Goal: Task Accomplishment & Management: Use online tool/utility

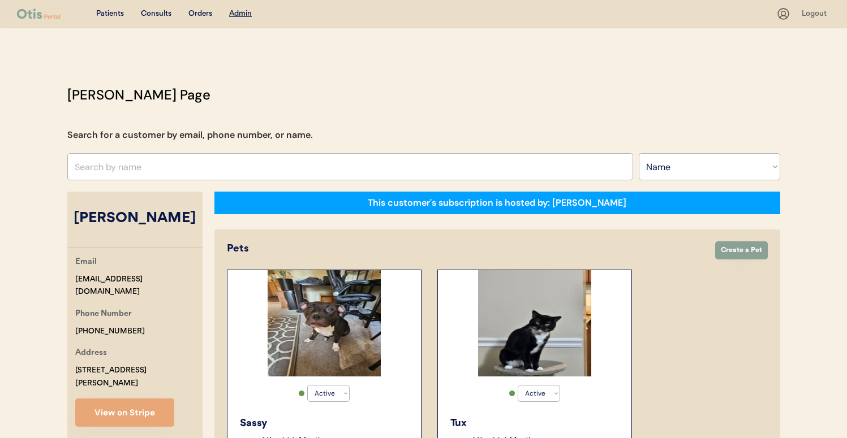
select select ""Name""
select select "true"
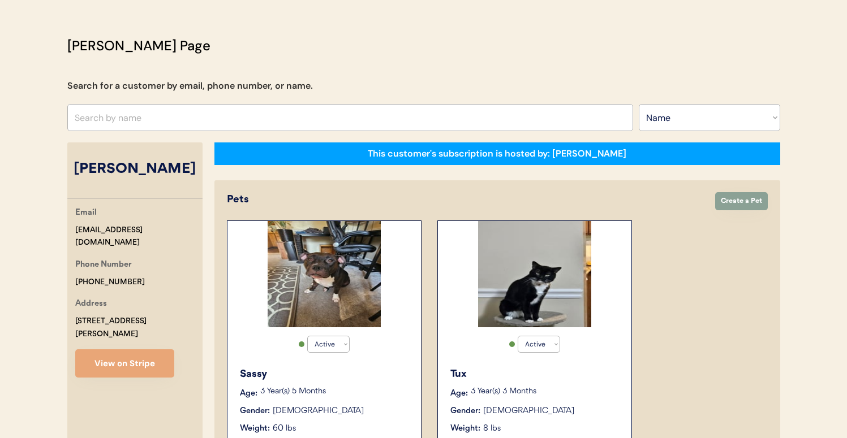
scroll to position [49, 0]
click at [265, 123] on input "text" at bounding box center [349, 117] width 565 height 27
type input "leslie"
type input "leslie Bryant"
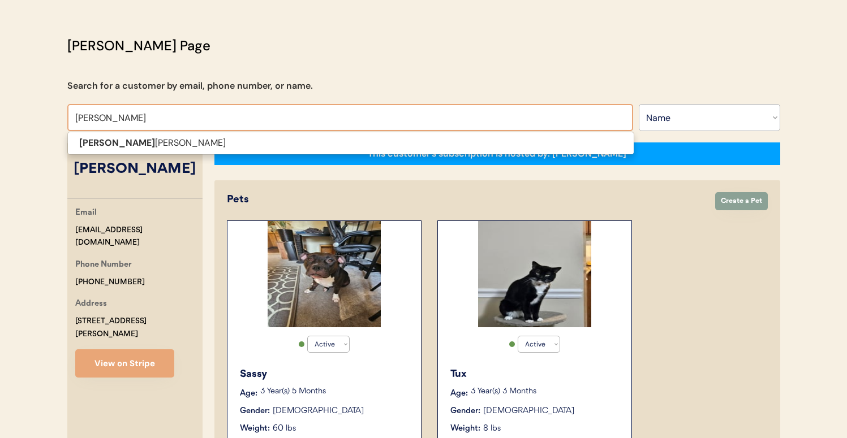
type input "lesli"
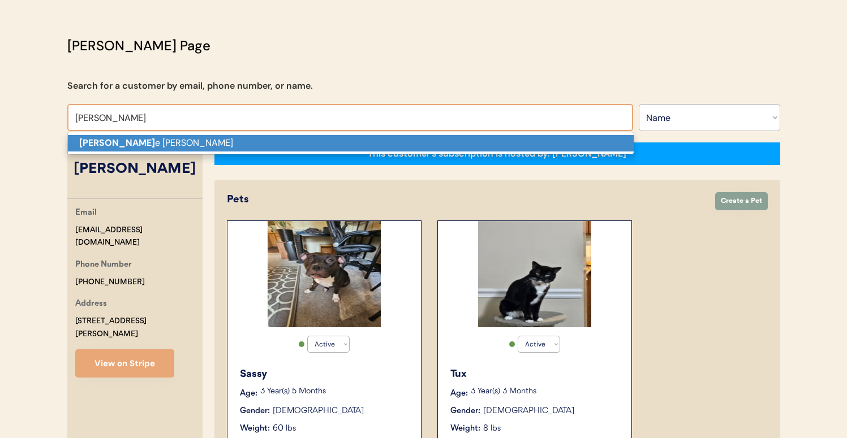
click at [262, 148] on p "Lesli e Bryant" at bounding box center [350, 143] width 565 height 16
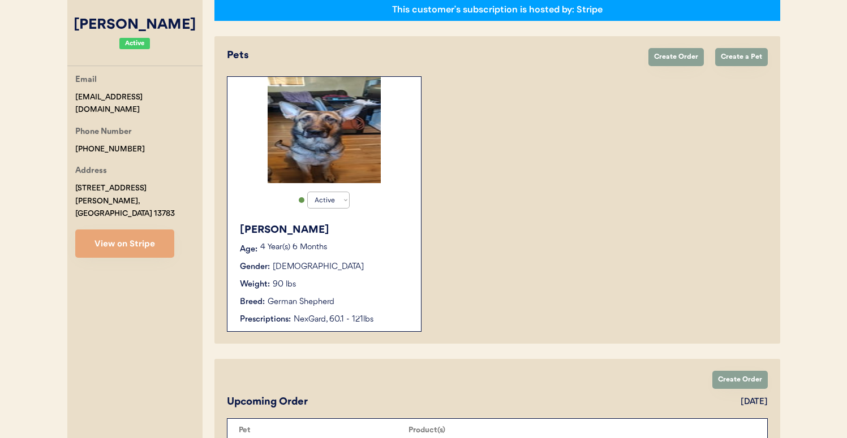
scroll to position [49, 0]
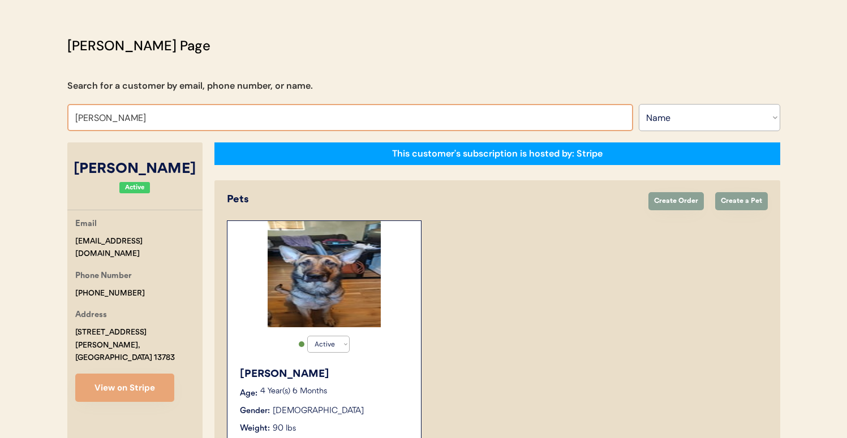
click at [182, 118] on input "Leslie Bryant" at bounding box center [349, 117] width 565 height 27
type input "nat"
type input "natalie Walker"
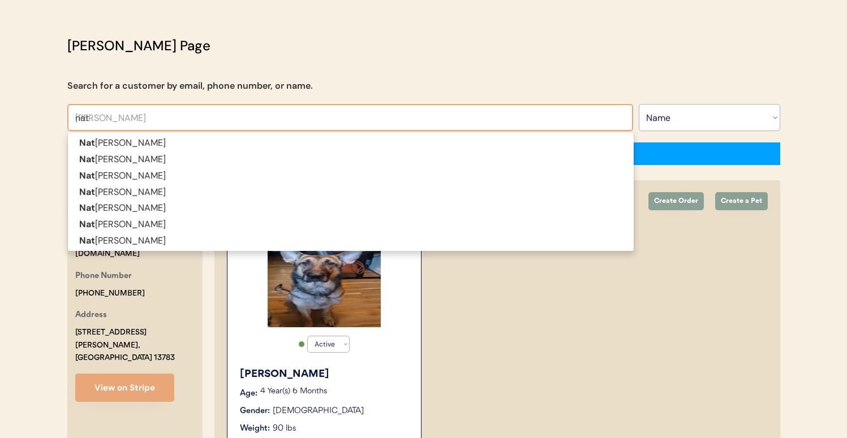
type input "nata"
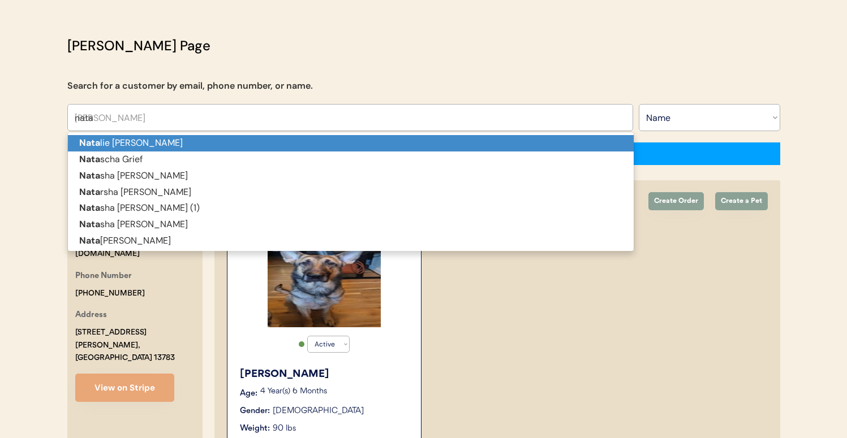
click at [193, 139] on p "Nata lie Walker" at bounding box center [350, 143] width 565 height 16
type input "Natalie Walker"
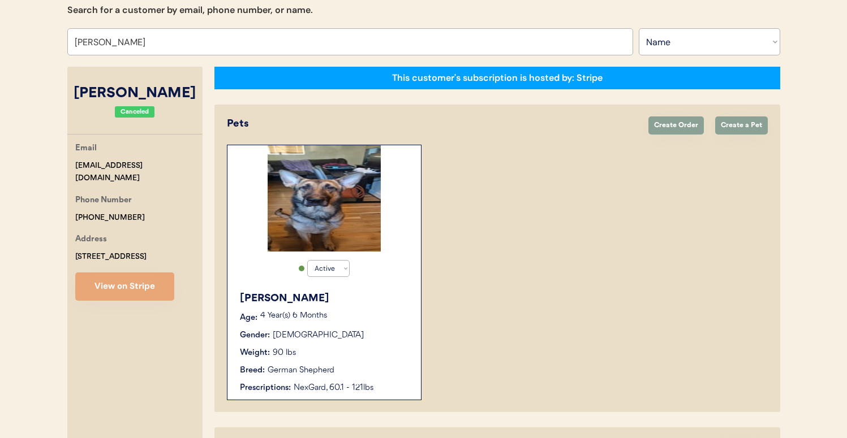
select select "true"
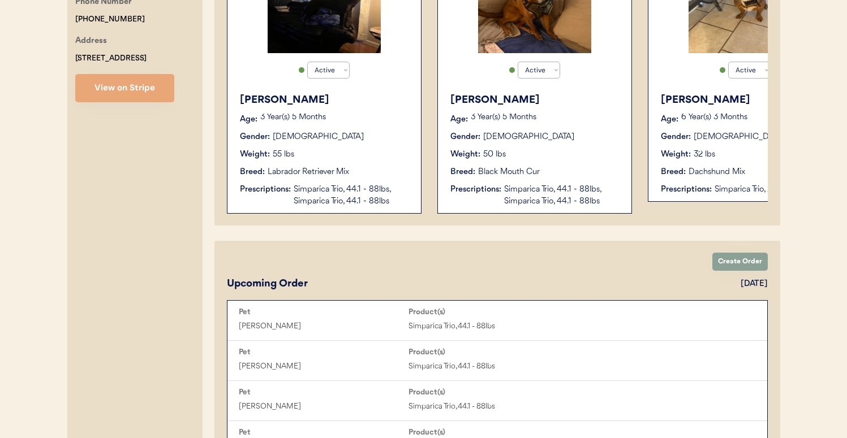
scroll to position [115, 0]
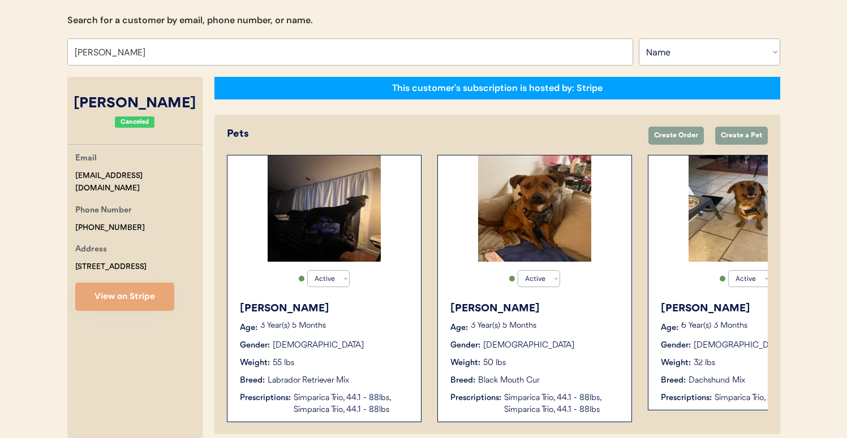
type input "Natalie Walker"
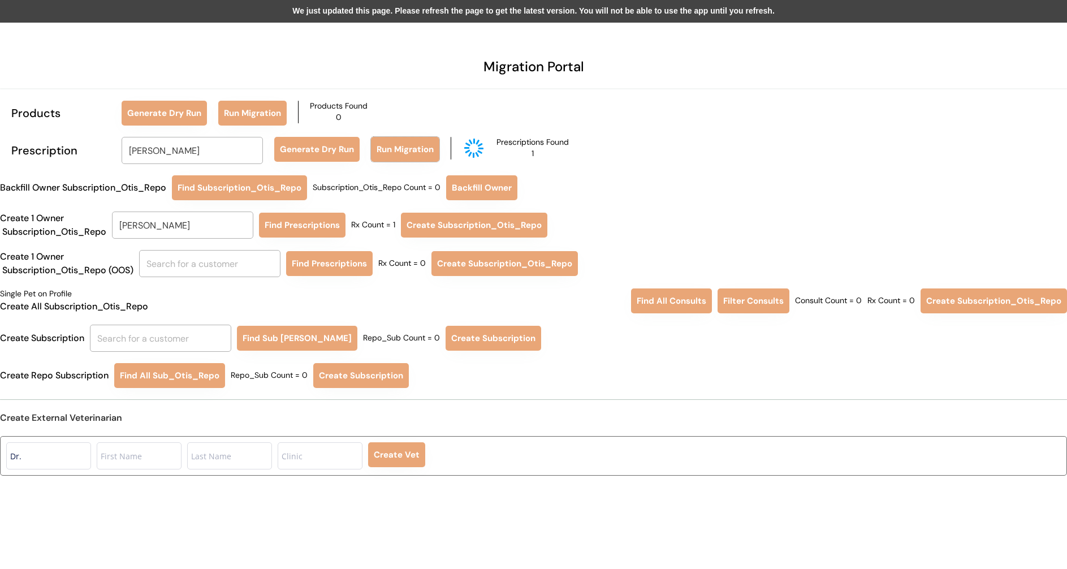
click at [428, 12] on div "We just updated this page. Please refresh the page to get the latest version. Y…" at bounding box center [533, 11] width 1067 height 23
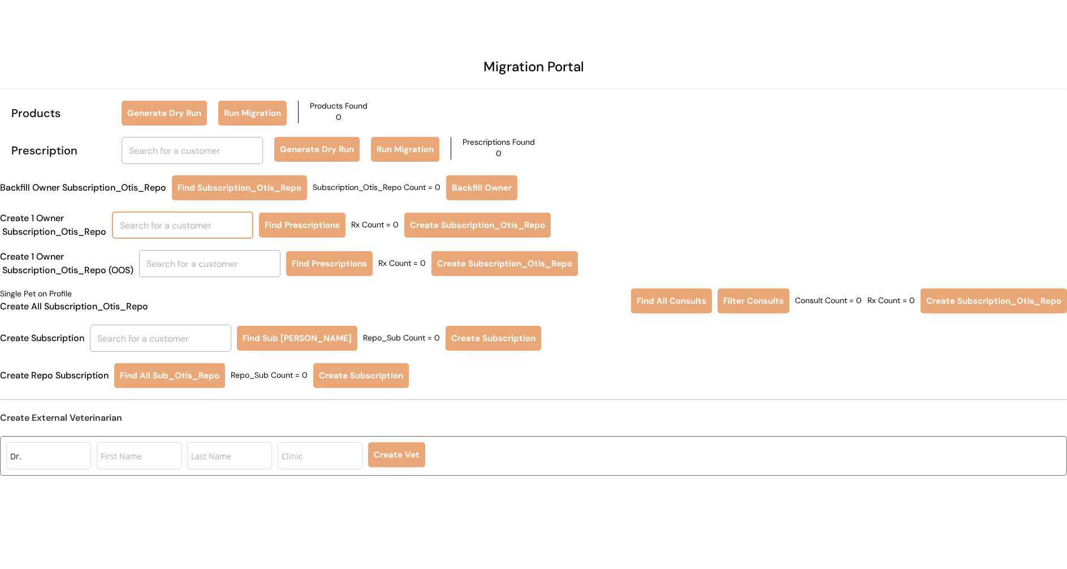
click at [164, 220] on input "text" at bounding box center [182, 224] width 141 height 27
type input "[PERSON_NAME]"
drag, startPoint x: 162, startPoint y: 239, endPoint x: 162, endPoint y: 249, distance: 10.2
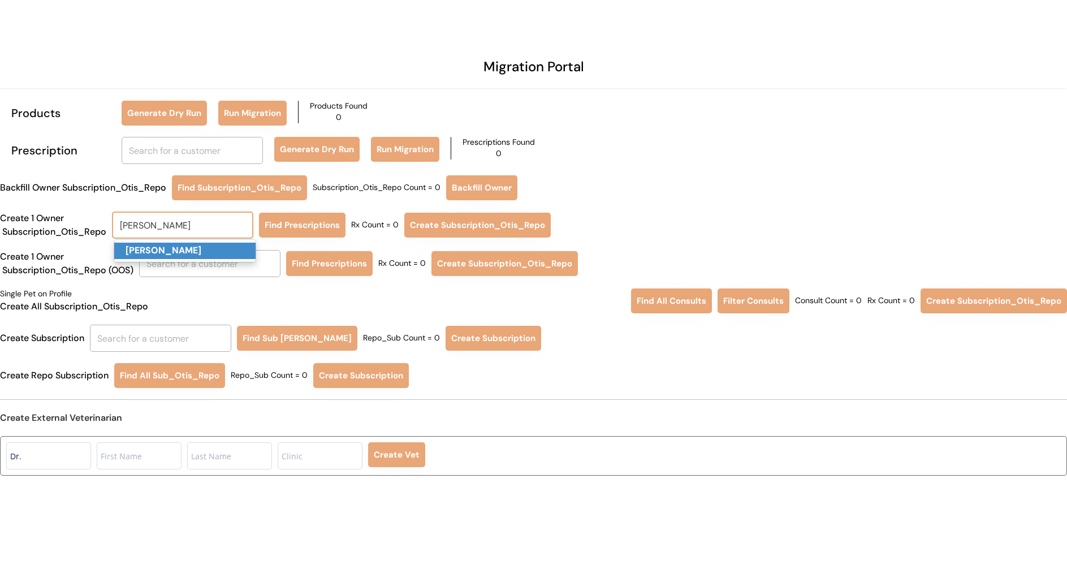
click at [162, 239] on span "[PERSON_NAME]" at bounding box center [185, 250] width 143 height 23
click at [162, 256] on p "[PERSON_NAME]" at bounding box center [184, 251] width 141 height 16
type input "[PERSON_NAME]"
click at [304, 224] on button "Find Prescriptions" at bounding box center [302, 225] width 87 height 25
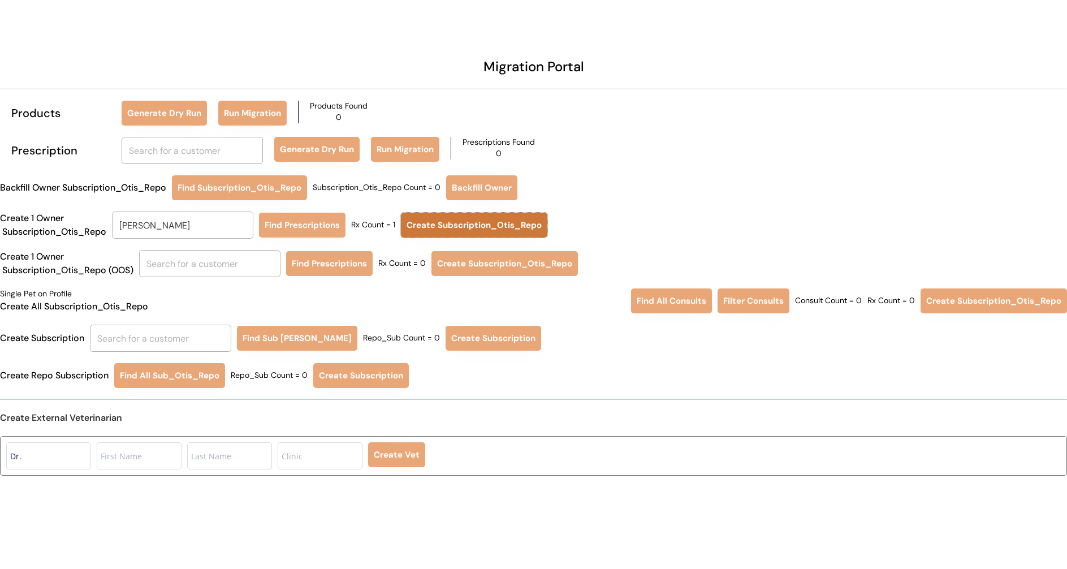
click at [443, 220] on button "Create Subscription_Otis_Repo" at bounding box center [474, 225] width 146 height 25
click at [201, 344] on input "text" at bounding box center [160, 338] width 141 height 27
type input "DAW"
type input "DAWn Collier"
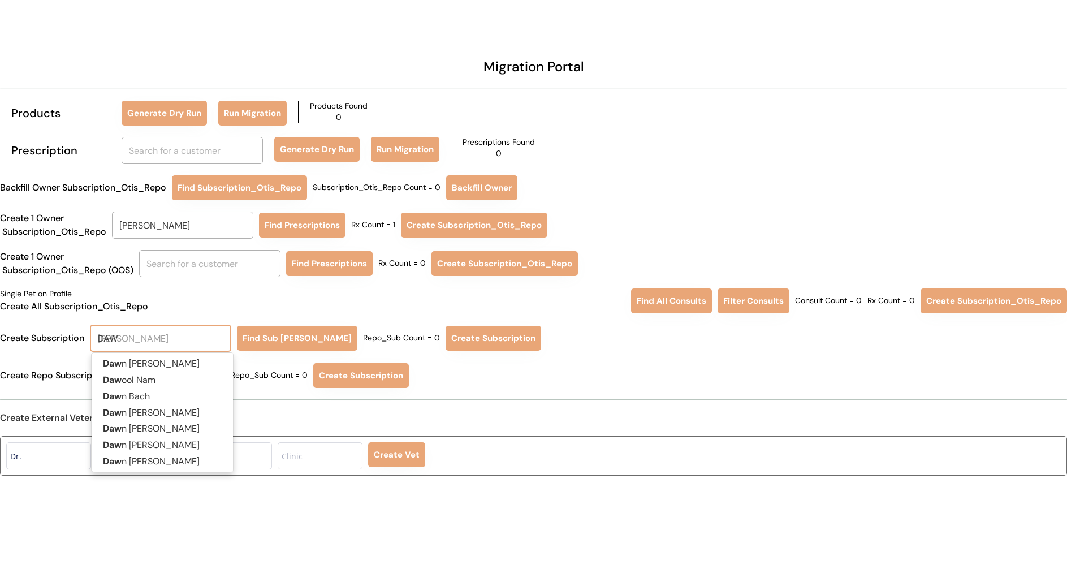
type input "DAWN"
type input "DAWN Collier"
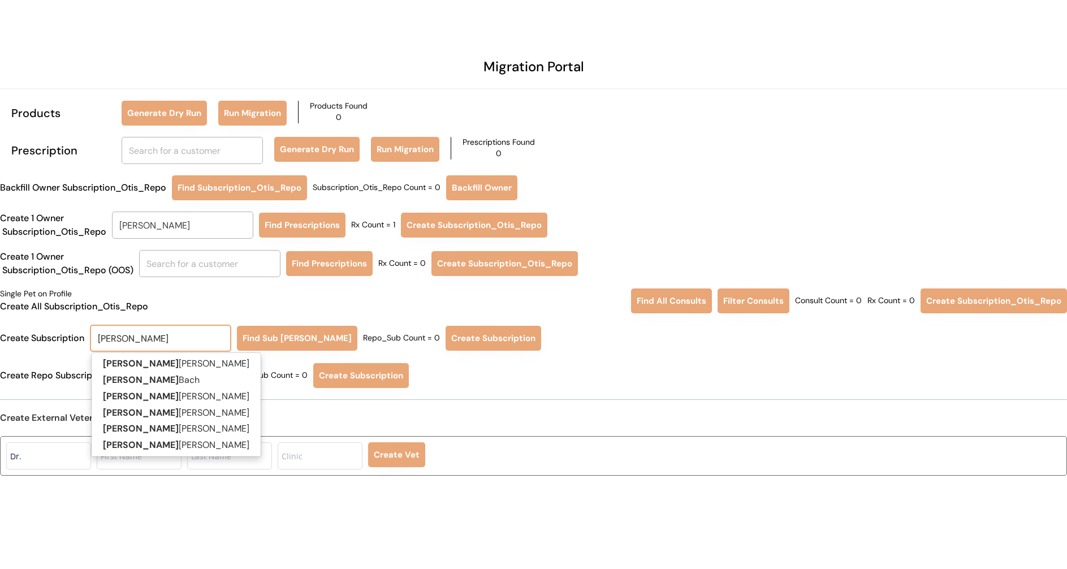
type input "DAWN C"
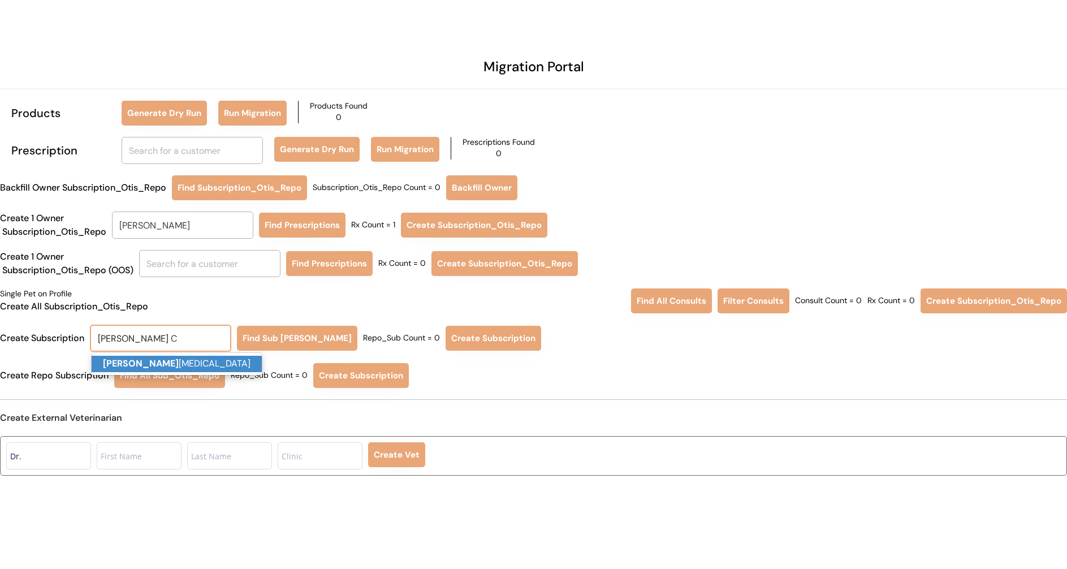
click at [203, 365] on p "Dawn C ollier" at bounding box center [177, 364] width 170 height 16
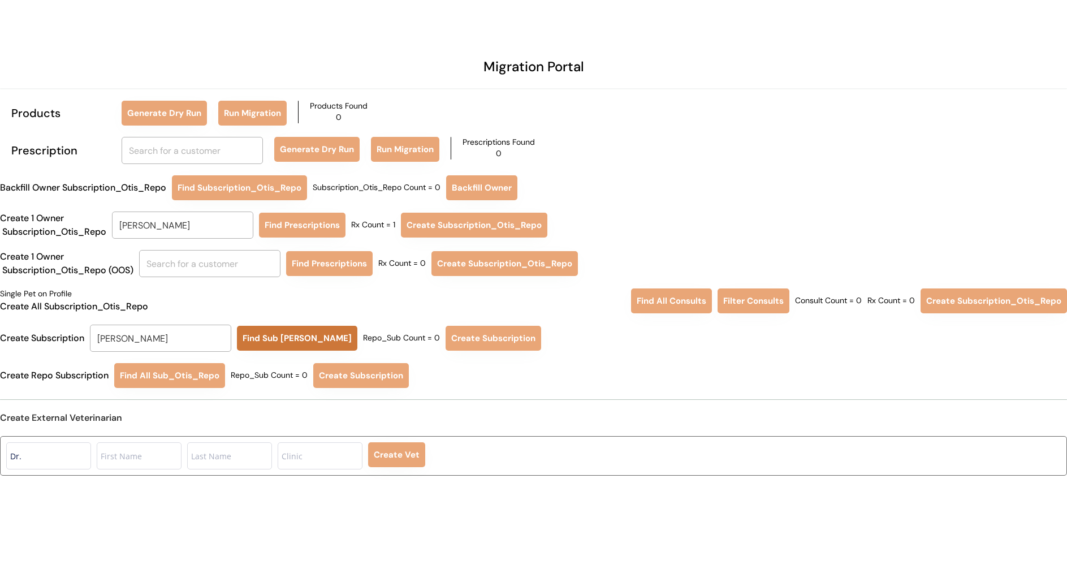
type input "Dawn Collier"
click at [285, 340] on button "Find Sub Otis Repo" at bounding box center [297, 338] width 120 height 25
click at [450, 338] on button "Create Subscription" at bounding box center [490, 338] width 96 height 25
